Goal: Task Accomplishment & Management: Use online tool/utility

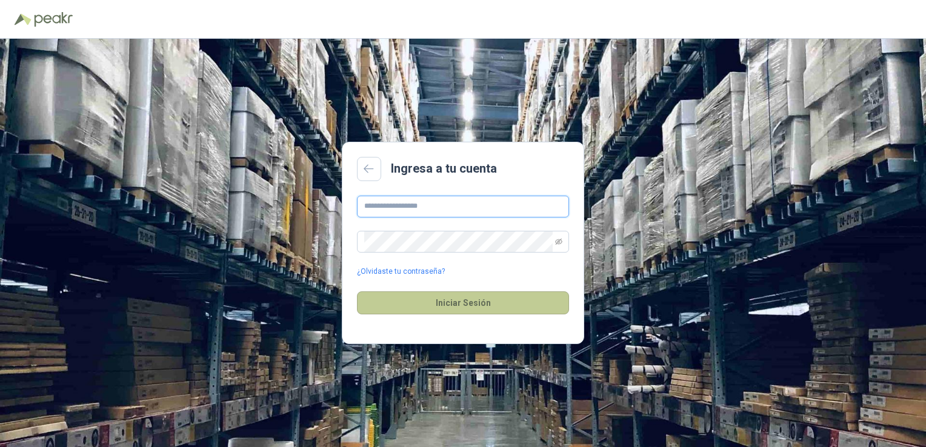
type input "**********"
click at [427, 298] on button "Iniciar Sesión" at bounding box center [463, 302] width 212 height 23
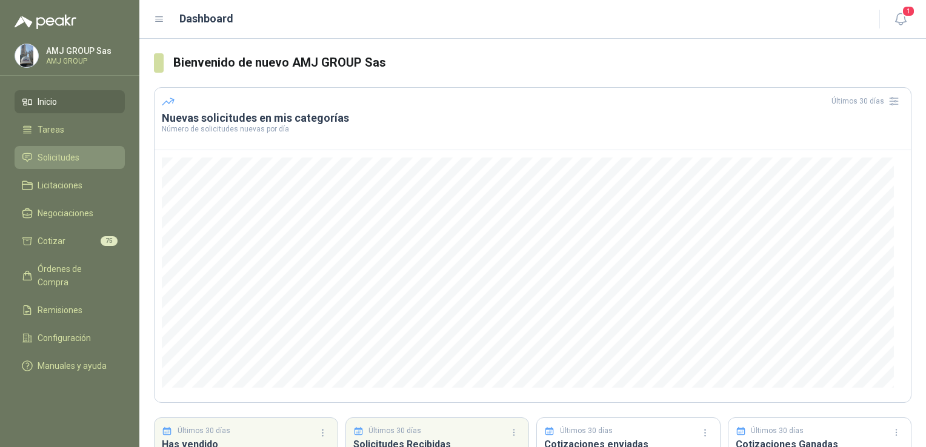
click at [76, 163] on span "Solicitudes" at bounding box center [59, 157] width 42 height 13
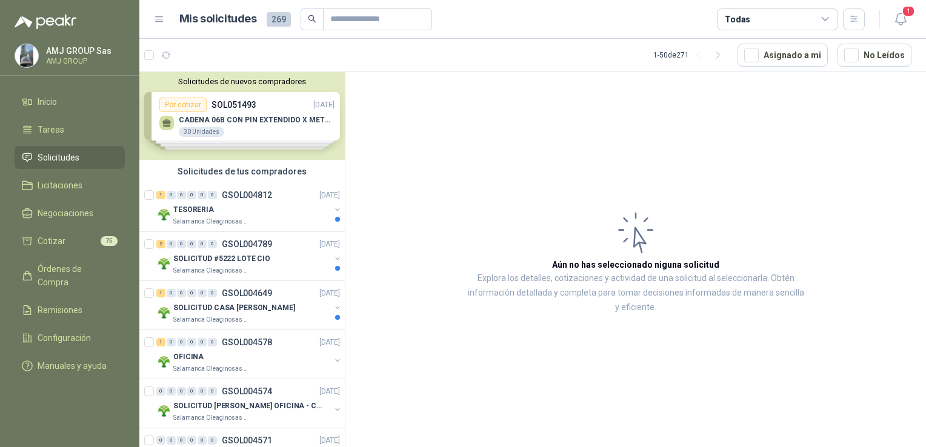
click at [279, 25] on span "269" at bounding box center [279, 19] width 24 height 15
click at [278, 13] on span "269" at bounding box center [279, 19] width 24 height 15
click at [275, 23] on span "269" at bounding box center [279, 19] width 24 height 15
click at [59, 249] on link "Cotizar 75" at bounding box center [70, 241] width 110 height 23
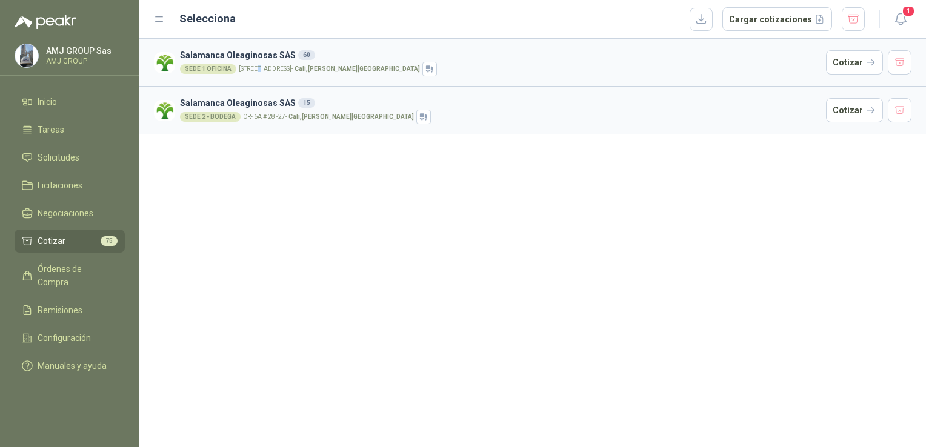
click at [257, 68] on p "[STREET_ADDRESS][PERSON_NAME]" at bounding box center [329, 69] width 181 height 6
drag, startPoint x: 257, startPoint y: 68, endPoint x: 236, endPoint y: 102, distance: 40.0
click at [236, 102] on h3 "Salamanca Oleaginosas SAS 15" at bounding box center [500, 102] width 641 height 13
click at [839, 65] on button "Cotizar" at bounding box center [854, 62] width 57 height 24
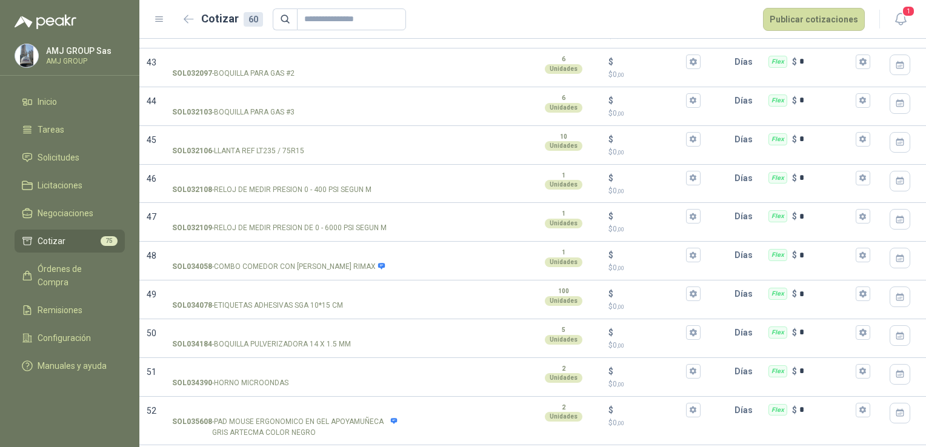
scroll to position [2108, 0]
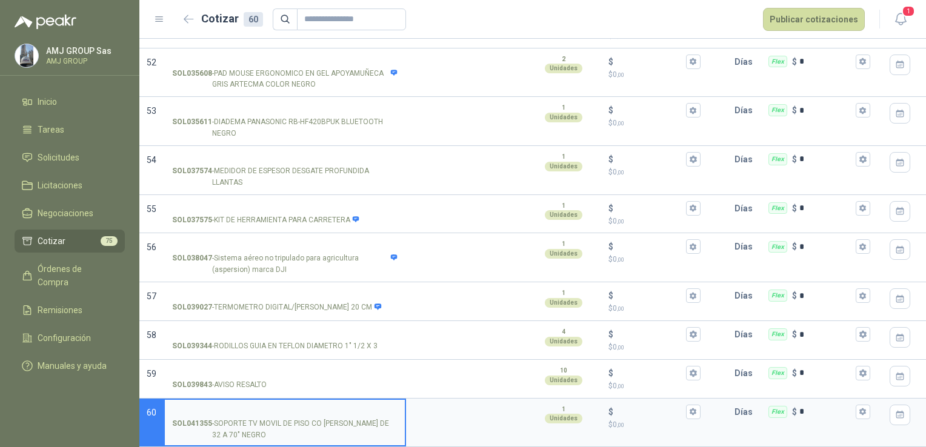
click at [75, 248] on link "Cotizar 75" at bounding box center [70, 241] width 110 height 23
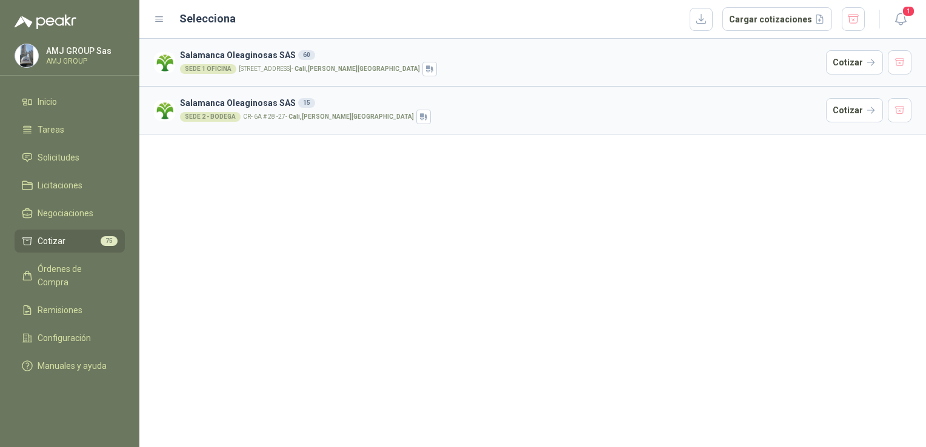
click at [224, 64] on div "SEDE 1 OFICINA" at bounding box center [208, 69] width 56 height 10
click at [846, 61] on button "Cotizar" at bounding box center [854, 62] width 57 height 24
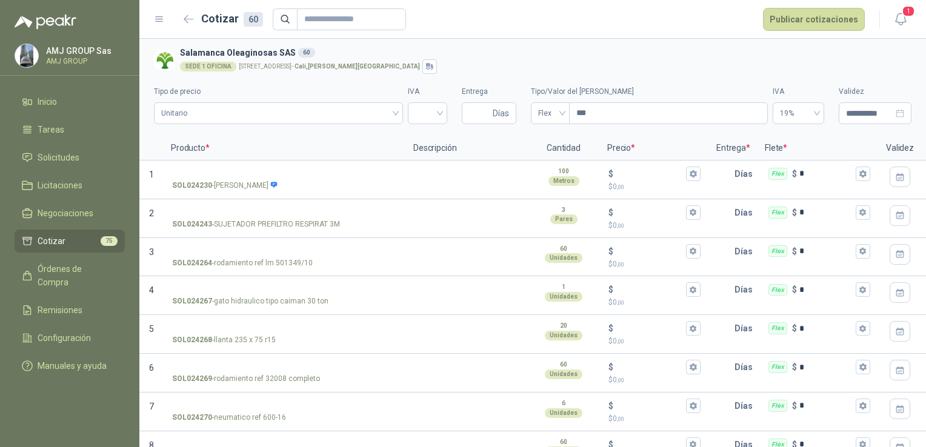
click at [33, 251] on link "Cotizar 75" at bounding box center [70, 241] width 110 height 23
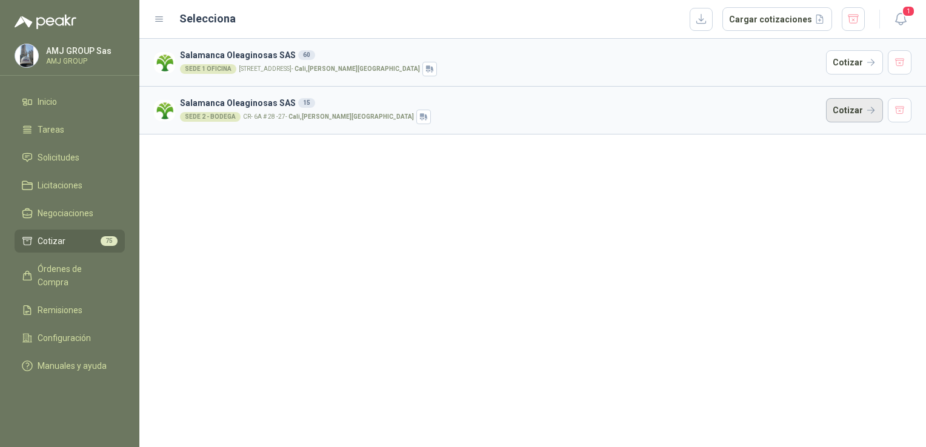
click at [857, 112] on button "Cotizar" at bounding box center [854, 110] width 57 height 24
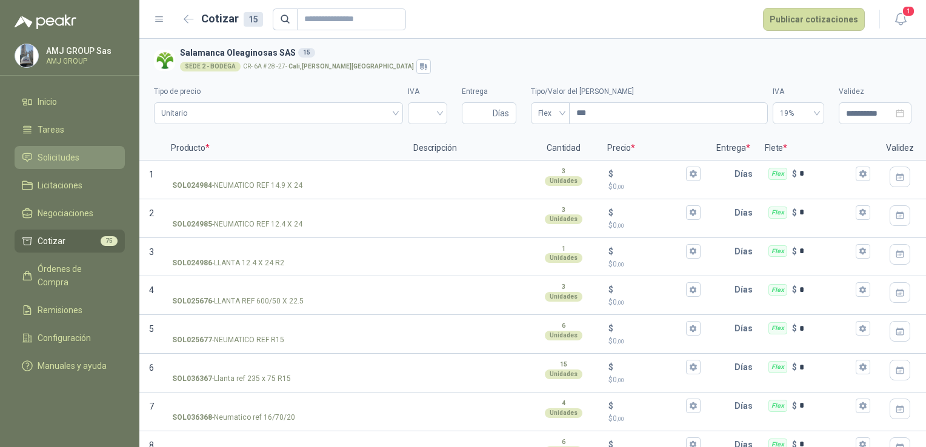
click at [59, 164] on span "Solicitudes" at bounding box center [59, 157] width 42 height 13
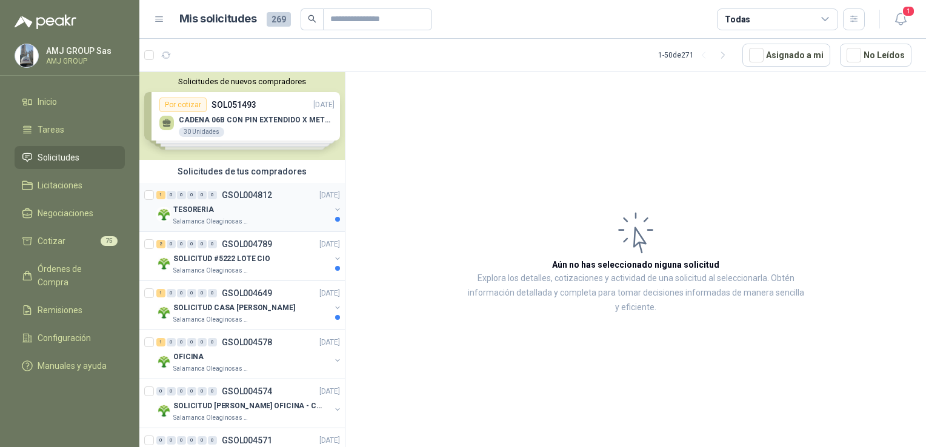
click at [244, 202] on div "TESORERIA" at bounding box center [251, 209] width 157 height 15
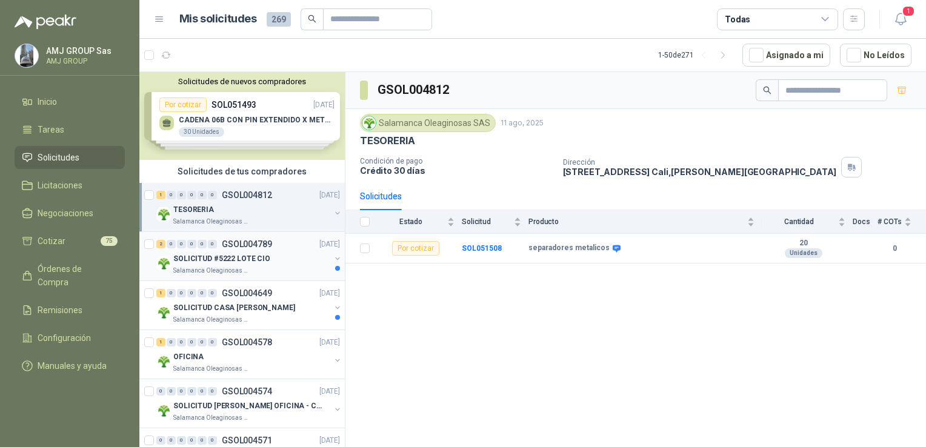
click at [223, 257] on p "SOLICITUD #5222 LOTE CIO" at bounding box center [221, 259] width 97 height 12
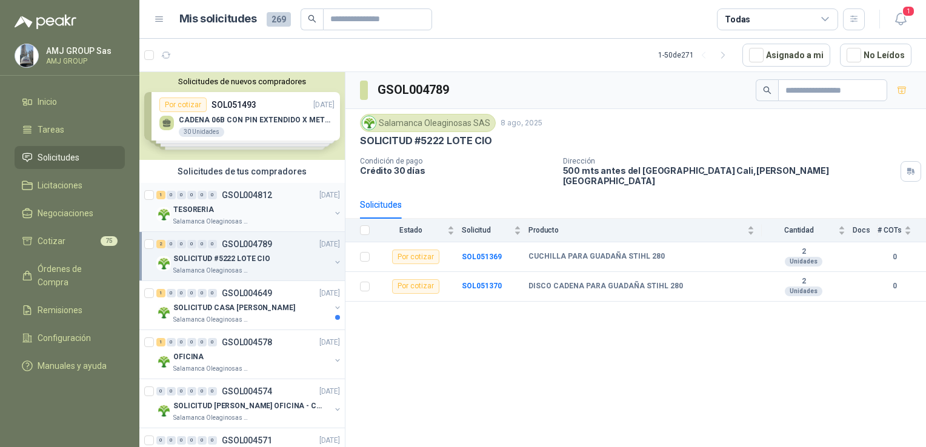
click at [237, 214] on div "TESORERIA" at bounding box center [251, 209] width 157 height 15
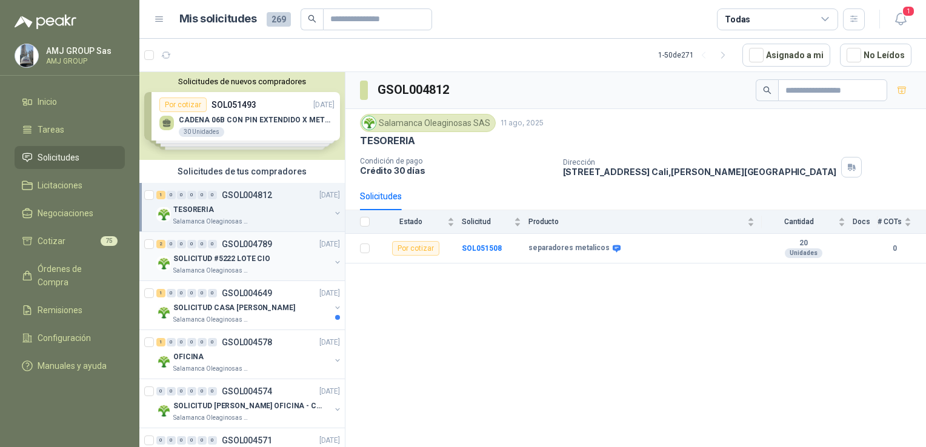
click at [257, 257] on p "SOLICITUD #5222 LOTE CIO" at bounding box center [221, 259] width 97 height 12
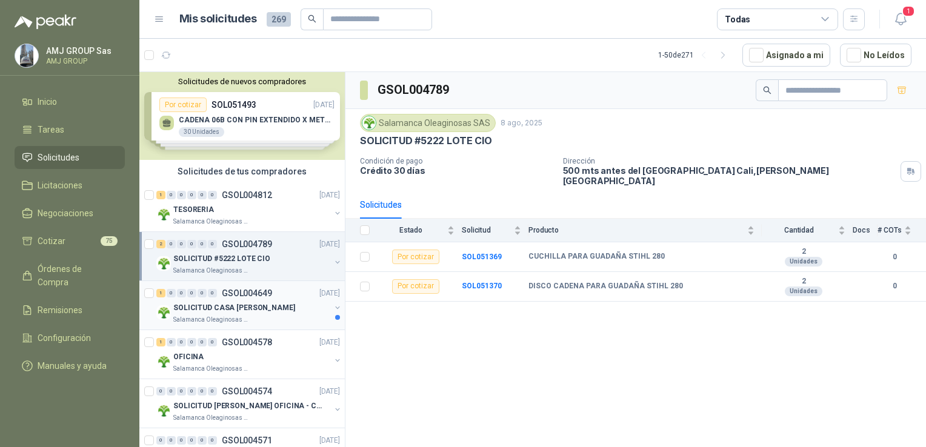
click at [247, 302] on p "SOLICITUD CASA [PERSON_NAME]" at bounding box center [234, 308] width 122 height 12
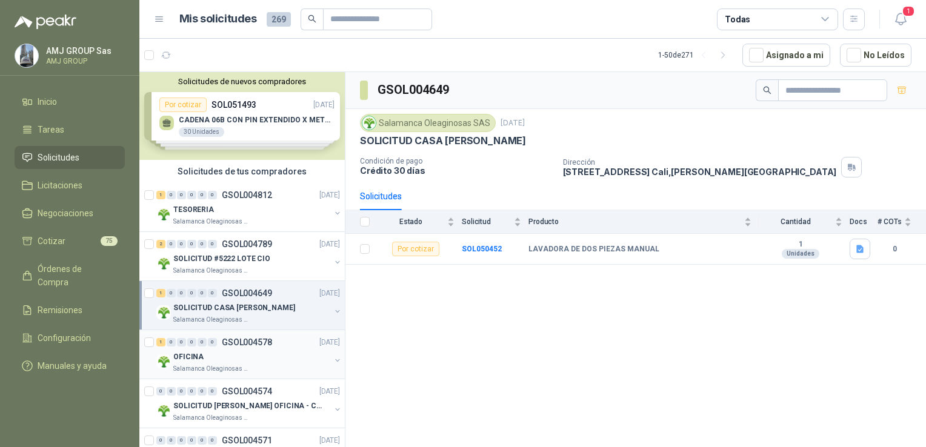
click at [250, 354] on div "OFICINA" at bounding box center [251, 357] width 157 height 15
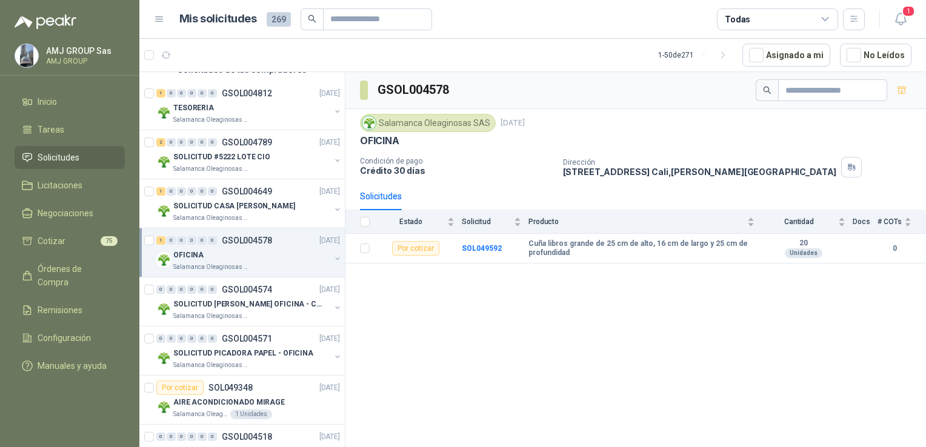
scroll to position [121, 0]
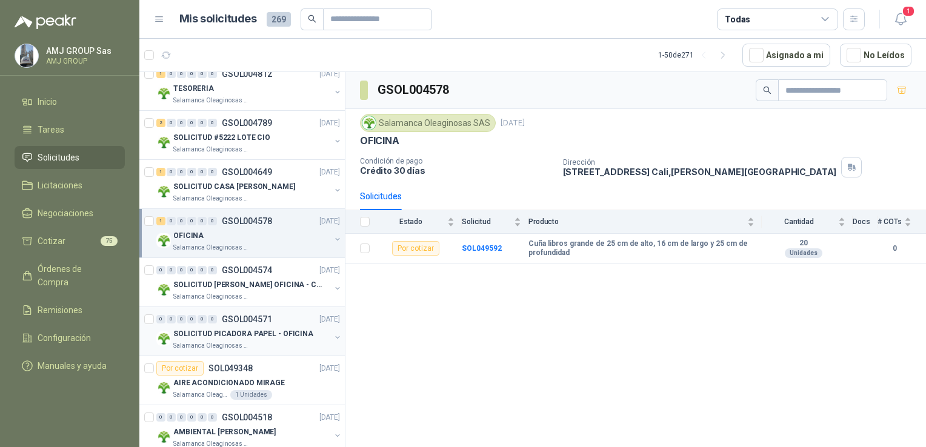
click at [248, 323] on div "0 0 0 0 0 0 GSOL004571 [DATE]" at bounding box center [249, 319] width 186 height 15
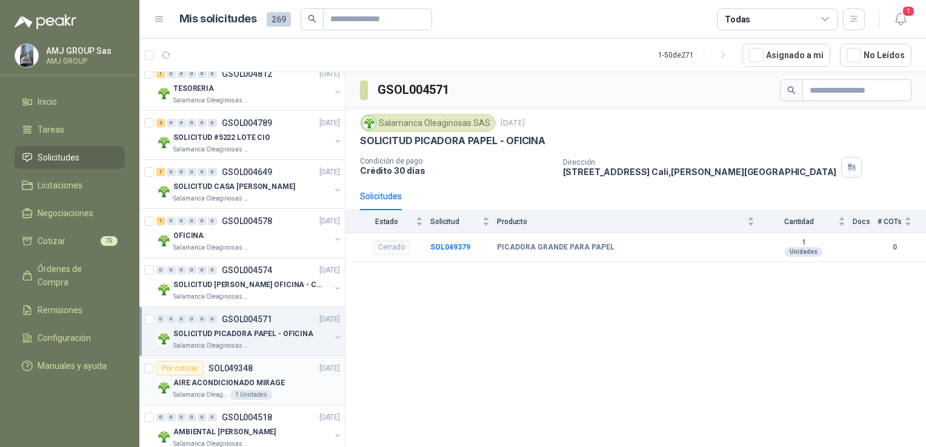
click at [262, 368] on div "Por cotizar SOL049348 [DATE]" at bounding box center [248, 368] width 184 height 15
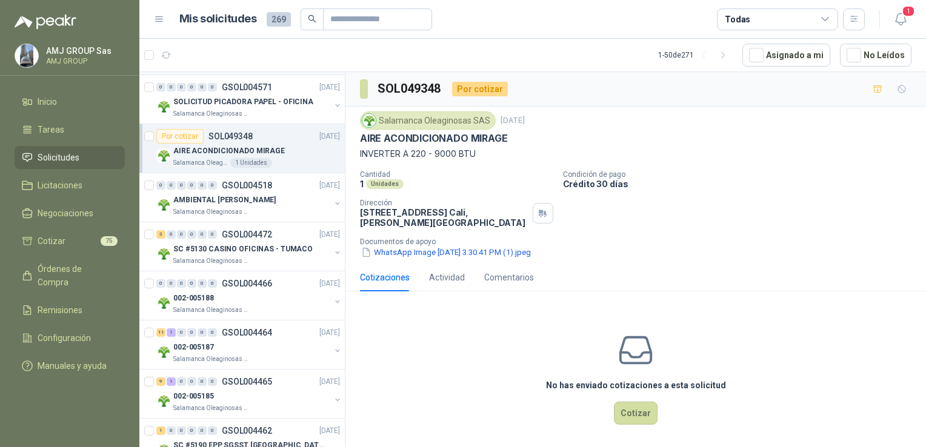
scroll to position [363, 0]
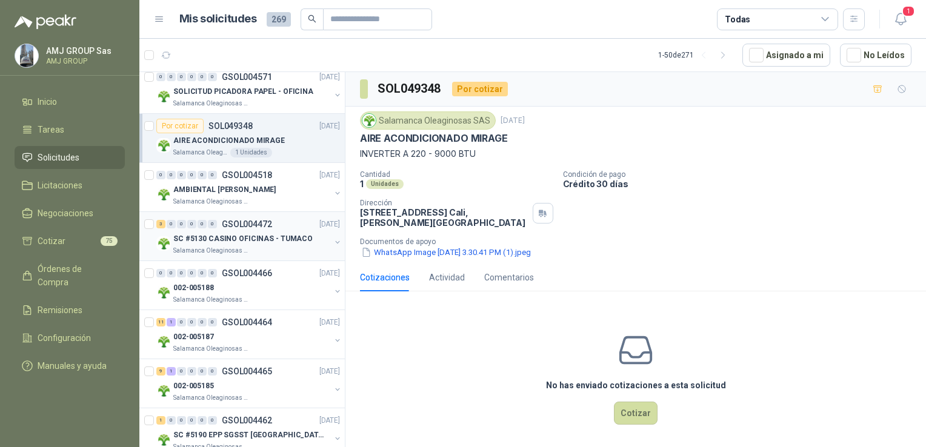
click at [277, 228] on div "3 0 0 0 0 0 GSOL004472 [DATE]" at bounding box center [249, 224] width 186 height 15
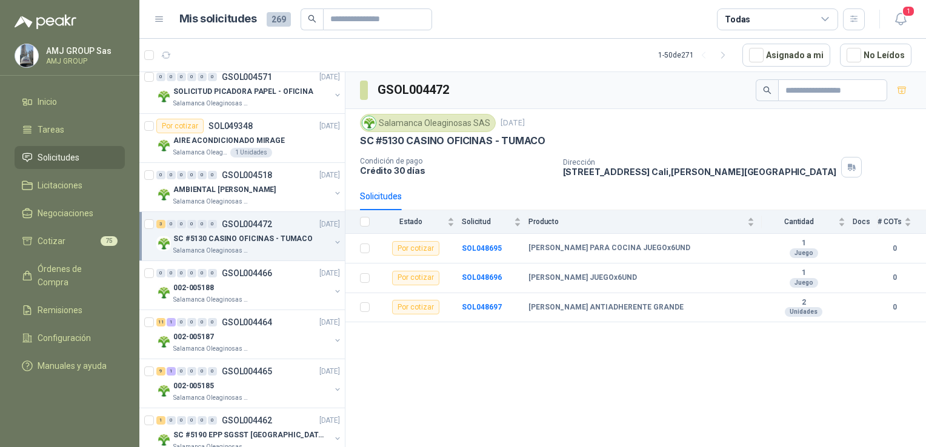
click at [257, 225] on p "GSOL004472" at bounding box center [247, 224] width 50 height 8
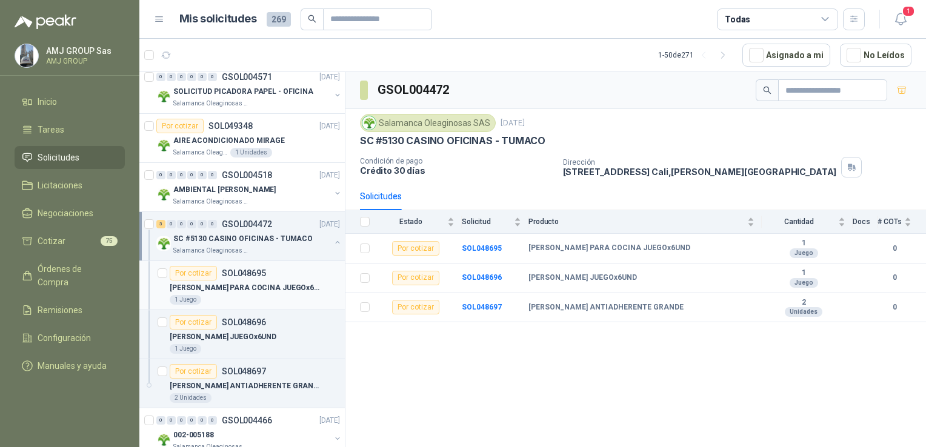
click at [250, 287] on p "[PERSON_NAME] PARA COCINA JUEGOx6UND" at bounding box center [245, 288] width 151 height 12
